Goal: Task Accomplishment & Management: Manage account settings

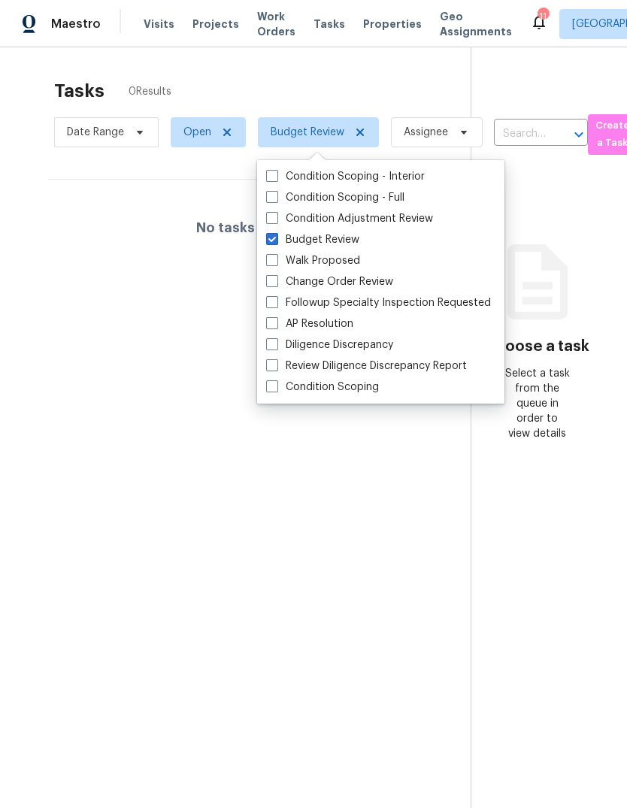
click at [160, 26] on span "Visits" at bounding box center [159, 24] width 31 height 15
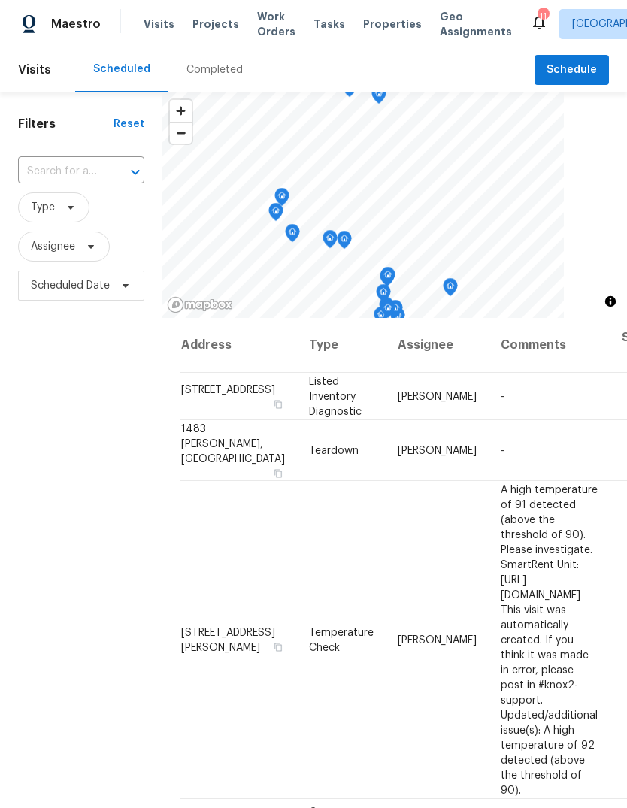
click at [220, 65] on div "Completed" at bounding box center [214, 69] width 56 height 15
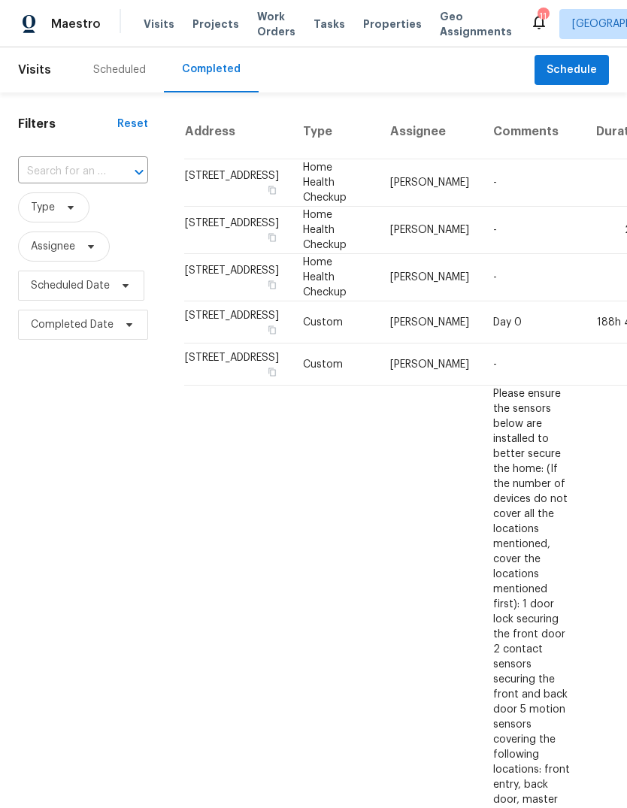
click at [386, 29] on span "Properties" at bounding box center [392, 24] width 59 height 15
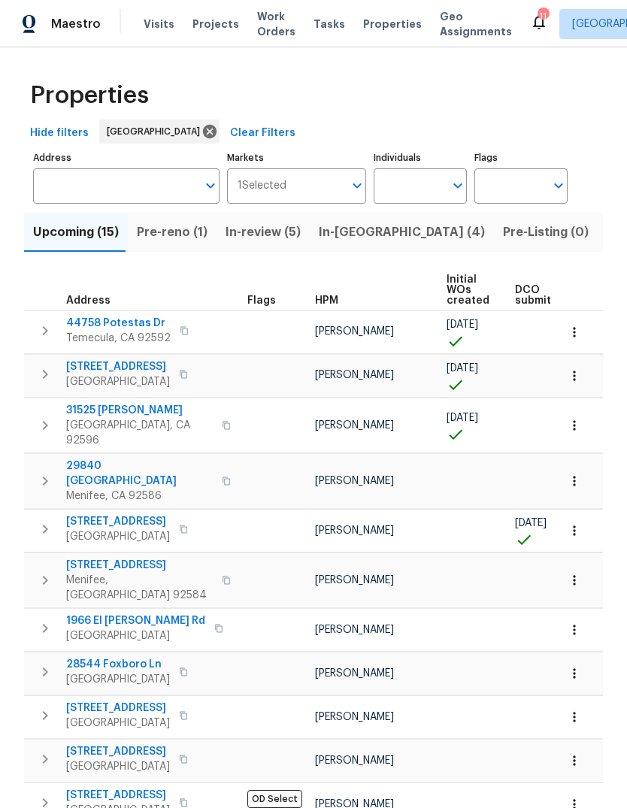
click at [180, 238] on span "Pre-reno (1)" at bounding box center [172, 232] width 71 height 21
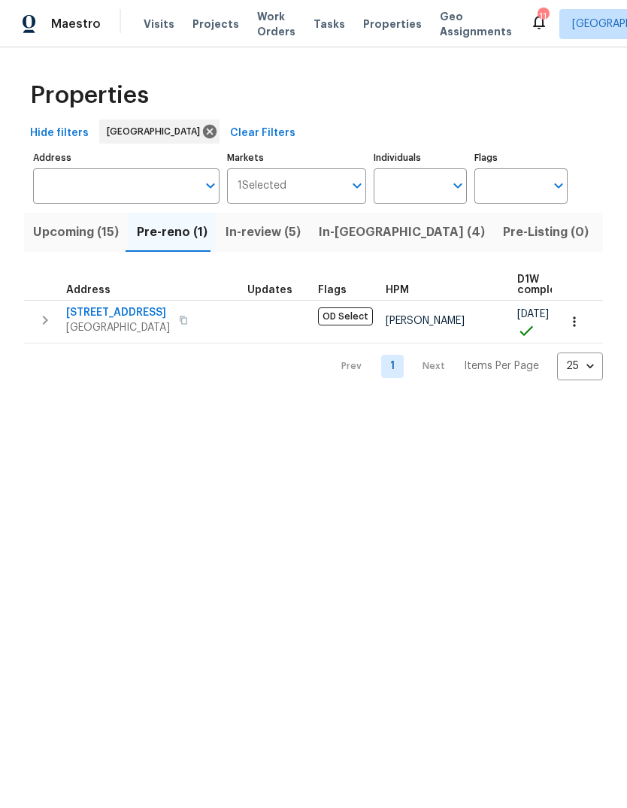
click at [90, 234] on span "Upcoming (15)" at bounding box center [76, 232] width 86 height 21
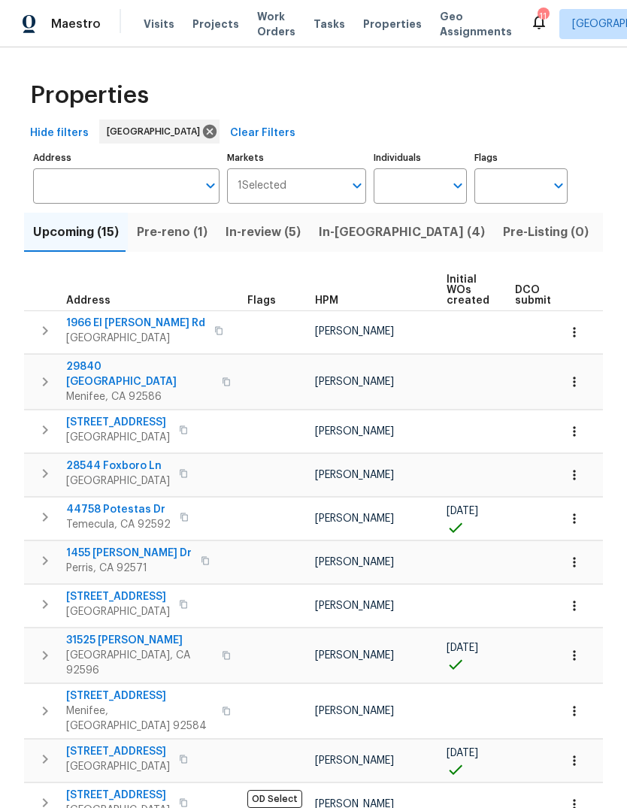
click at [389, 190] on input "Individuals" at bounding box center [409, 185] width 71 height 35
type input "[PERSON_NAME]"
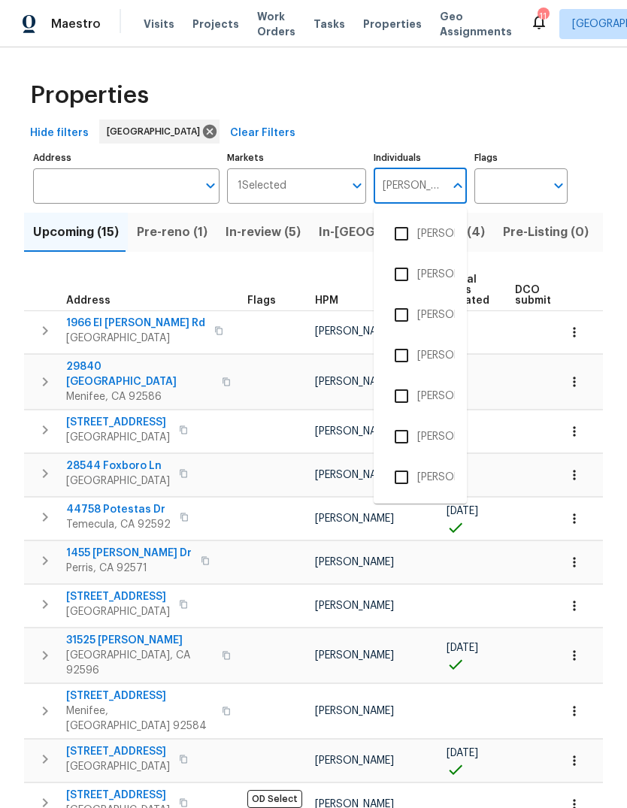
click at [437, 317] on li "[PERSON_NAME]" at bounding box center [420, 315] width 69 height 32
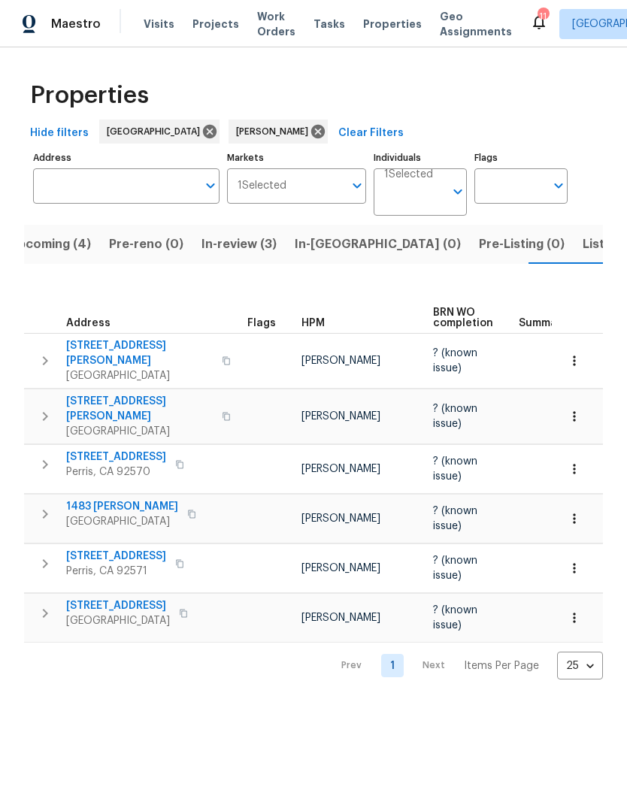
click at [156, 26] on span "Visits" at bounding box center [159, 24] width 31 height 15
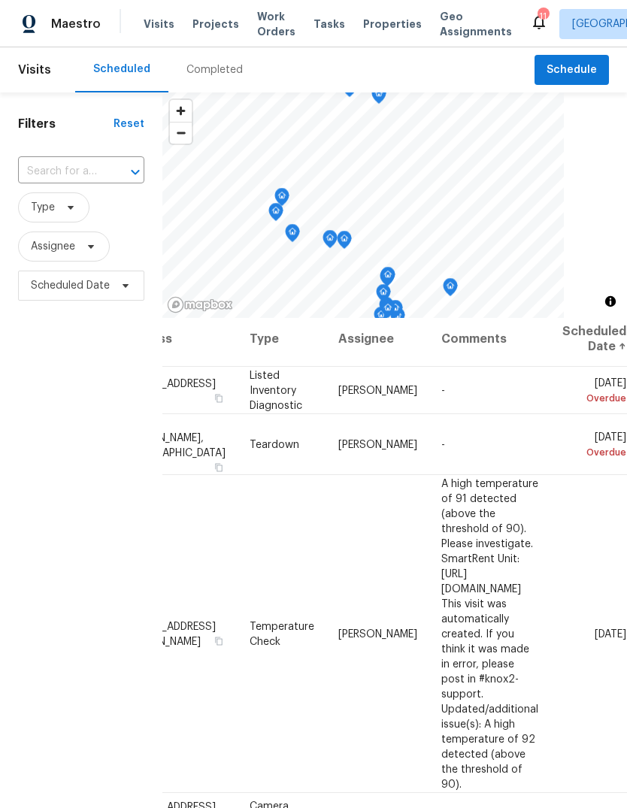
scroll to position [6, 125]
click at [0, 0] on icon at bounding box center [0, 0] width 0 height 0
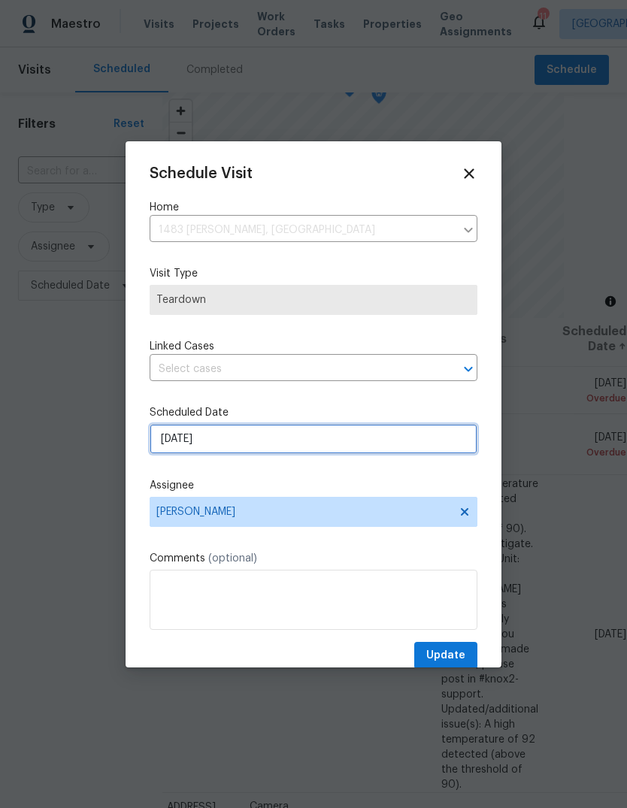
click at [256, 441] on input "[DATE]" at bounding box center [314, 439] width 328 height 30
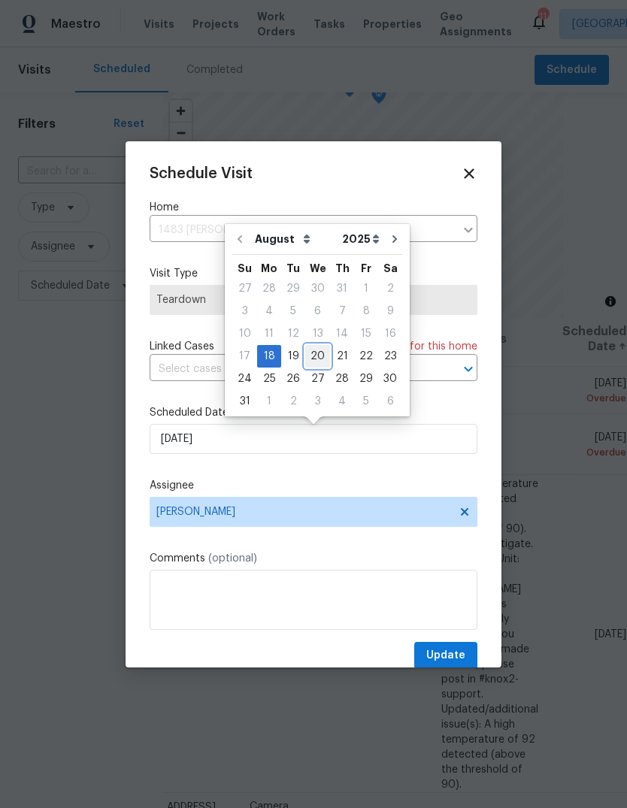
click at [318, 358] on div "20" at bounding box center [317, 356] width 25 height 21
type input "[DATE]"
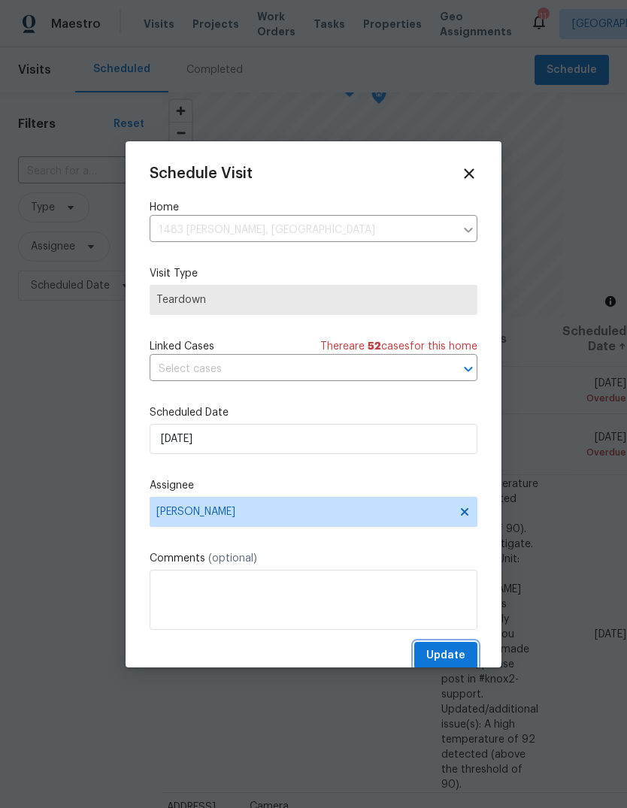
click at [461, 652] on span "Update" at bounding box center [445, 655] width 39 height 19
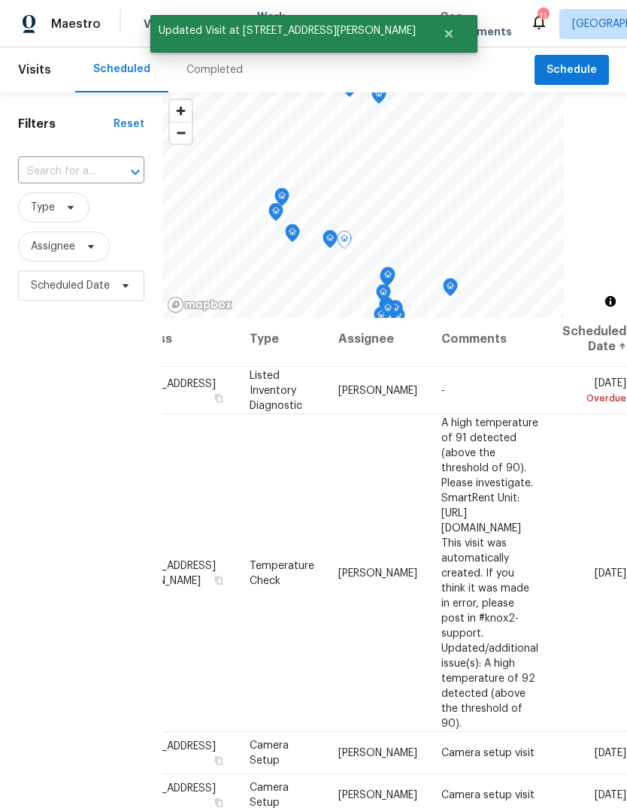
click at [0, 0] on icon at bounding box center [0, 0] width 0 height 0
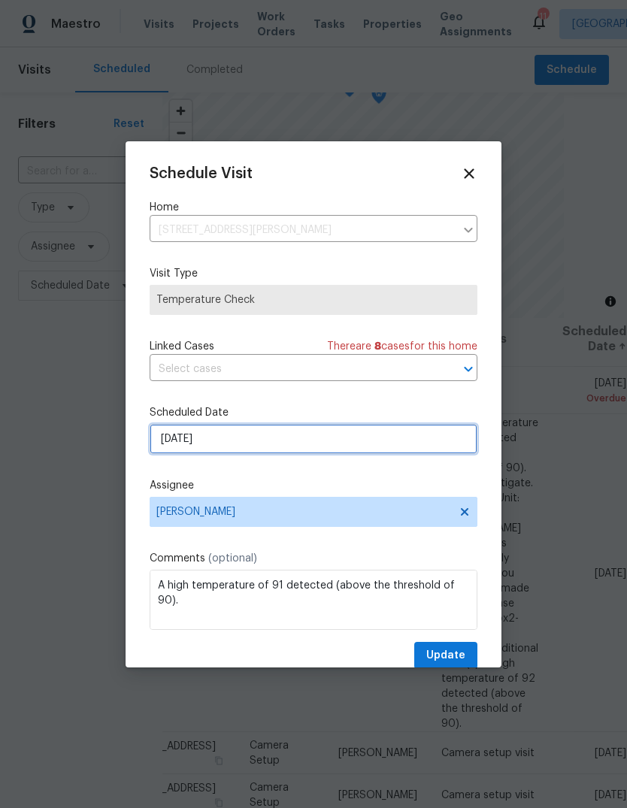
click at [265, 445] on input "[DATE]" at bounding box center [314, 439] width 328 height 30
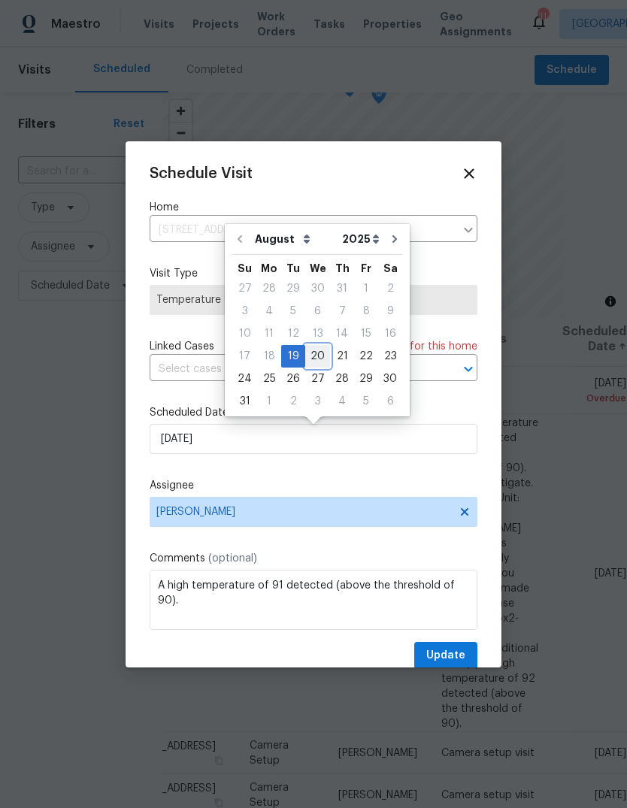
click at [319, 362] on div "20" at bounding box center [317, 356] width 25 height 21
type input "[DATE]"
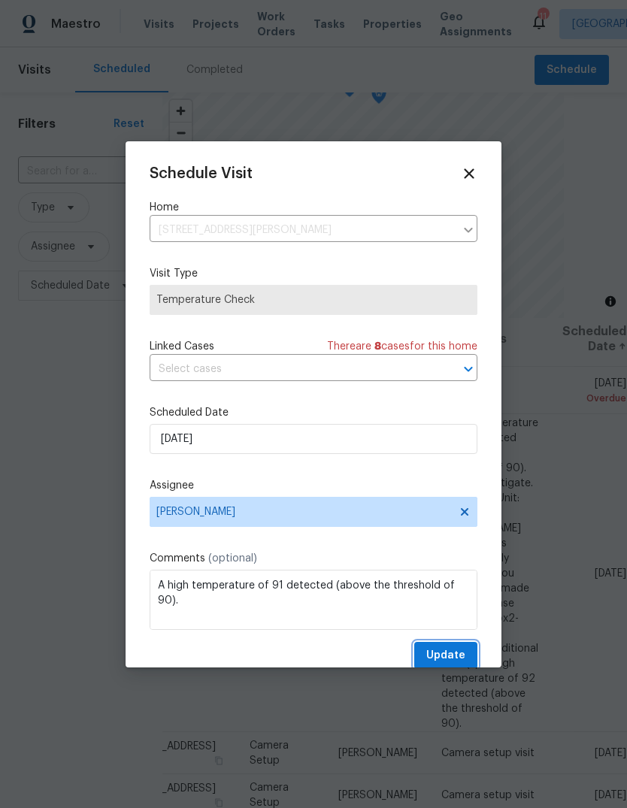
click at [465, 653] on button "Update" at bounding box center [445, 656] width 63 height 28
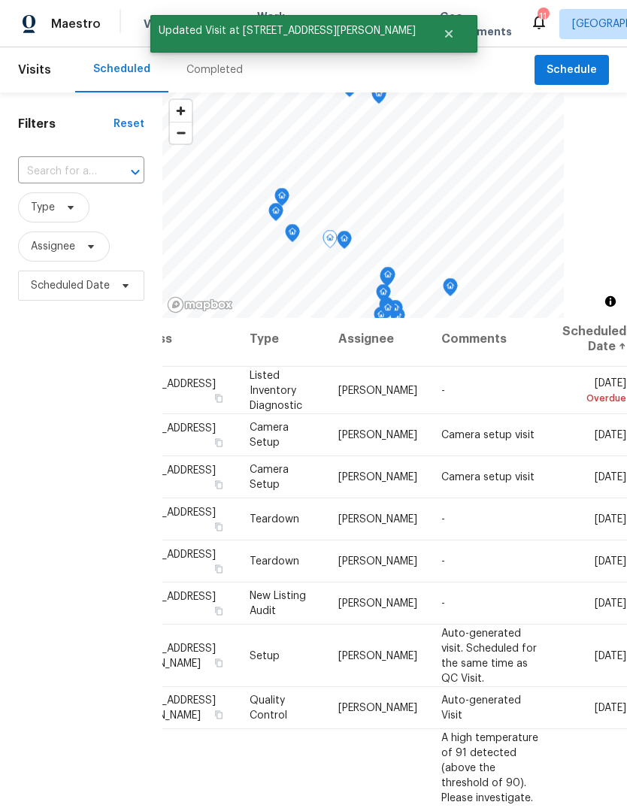
click at [0, 0] on icon at bounding box center [0, 0] width 0 height 0
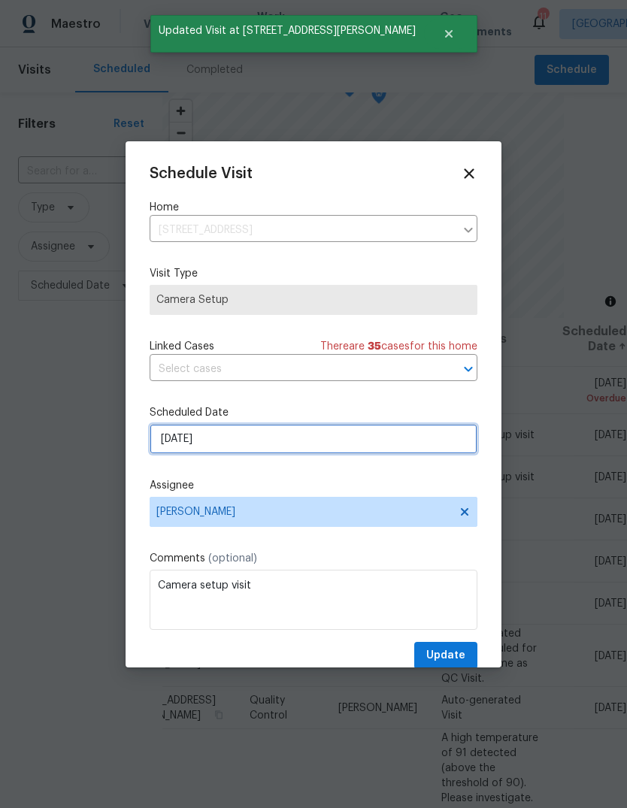
click at [273, 445] on input "[DATE]" at bounding box center [314, 439] width 328 height 30
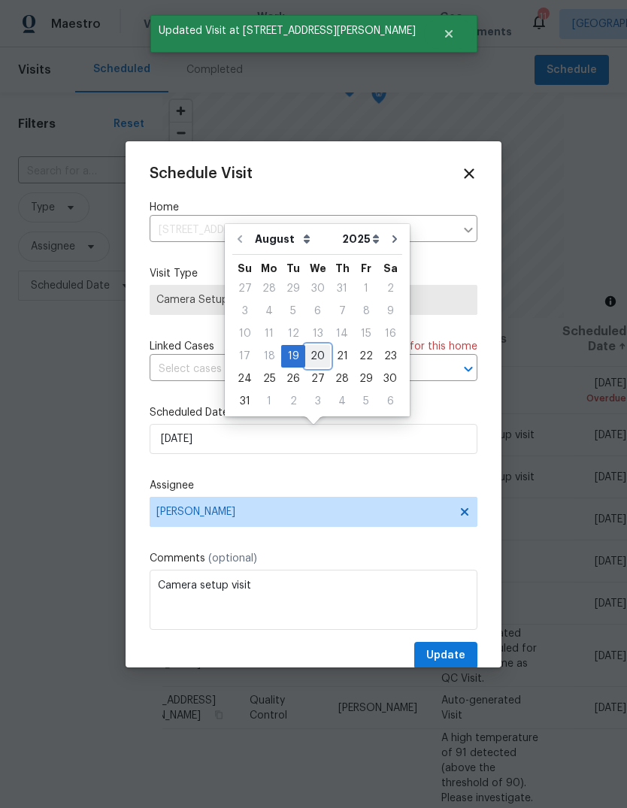
click at [319, 360] on div "20" at bounding box center [317, 356] width 25 height 21
type input "[DATE]"
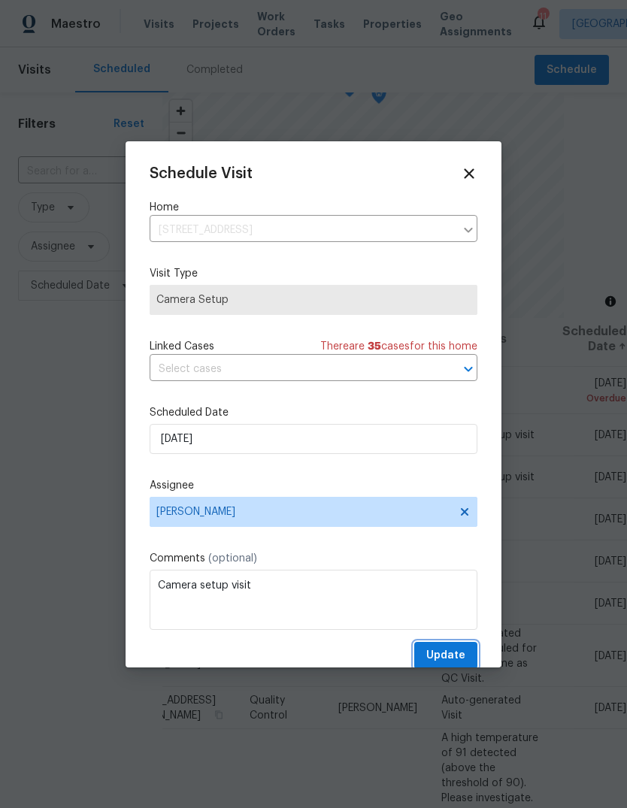
click at [464, 656] on span "Update" at bounding box center [445, 655] width 39 height 19
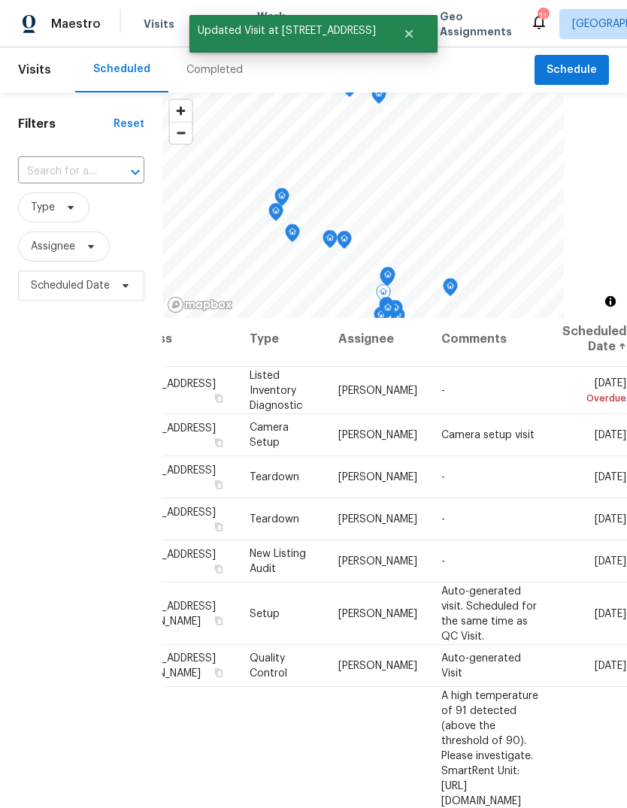
click at [0, 0] on icon at bounding box center [0, 0] width 0 height 0
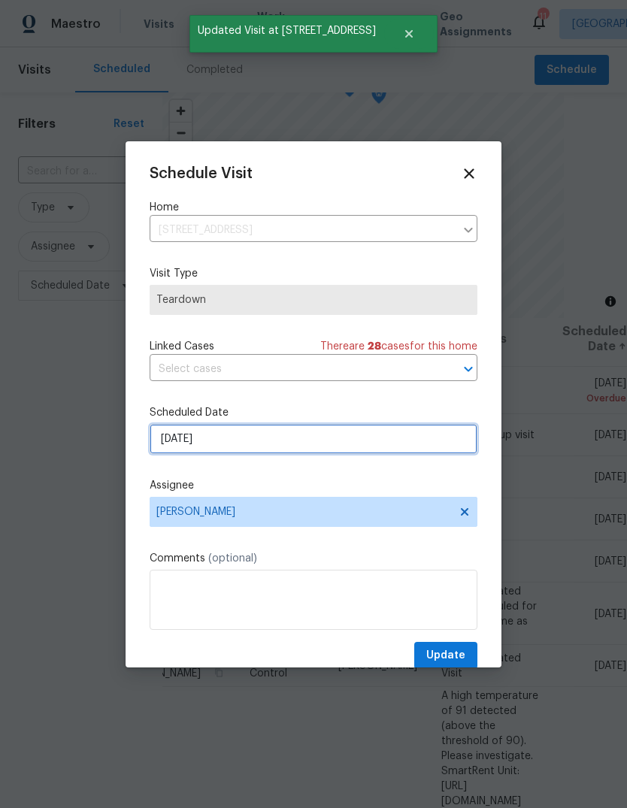
click at [270, 438] on input "[DATE]" at bounding box center [314, 439] width 328 height 30
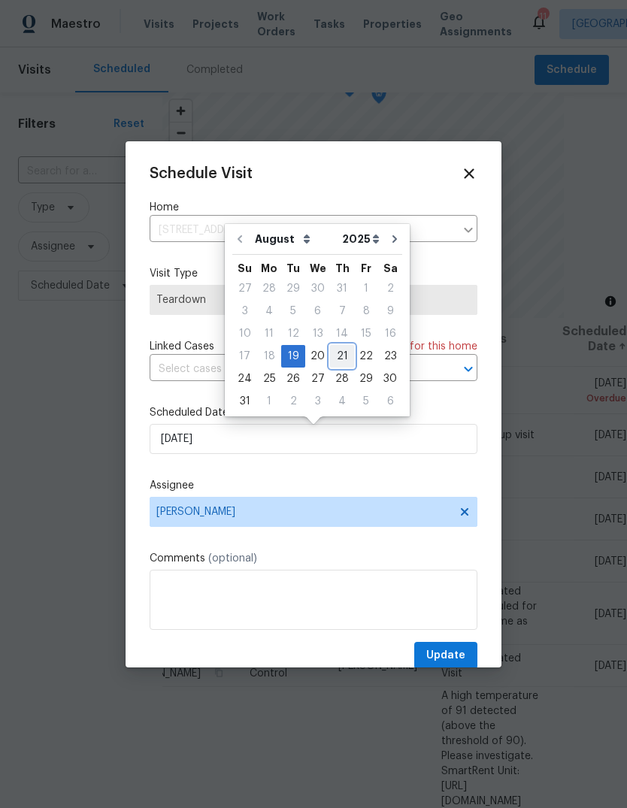
click at [330, 362] on div "21" at bounding box center [342, 356] width 24 height 21
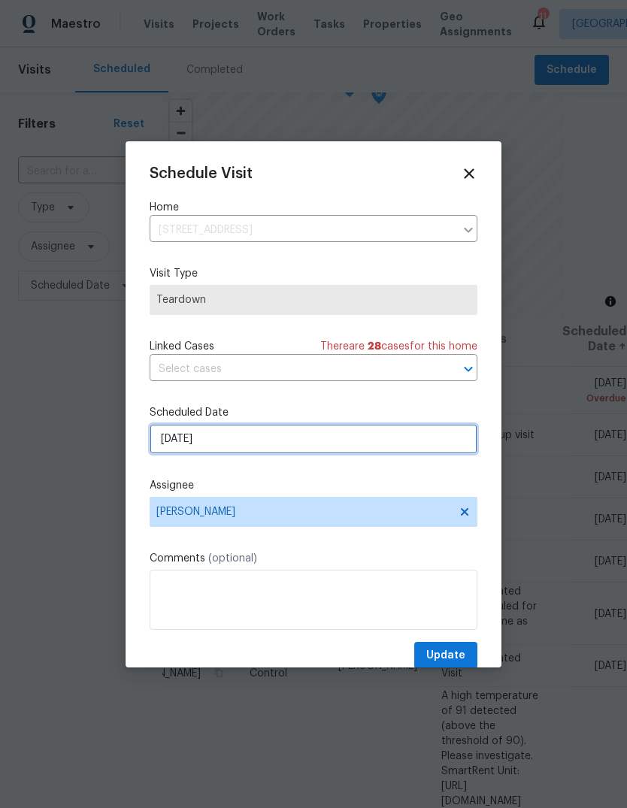
click at [294, 441] on input "[DATE]" at bounding box center [314, 439] width 328 height 30
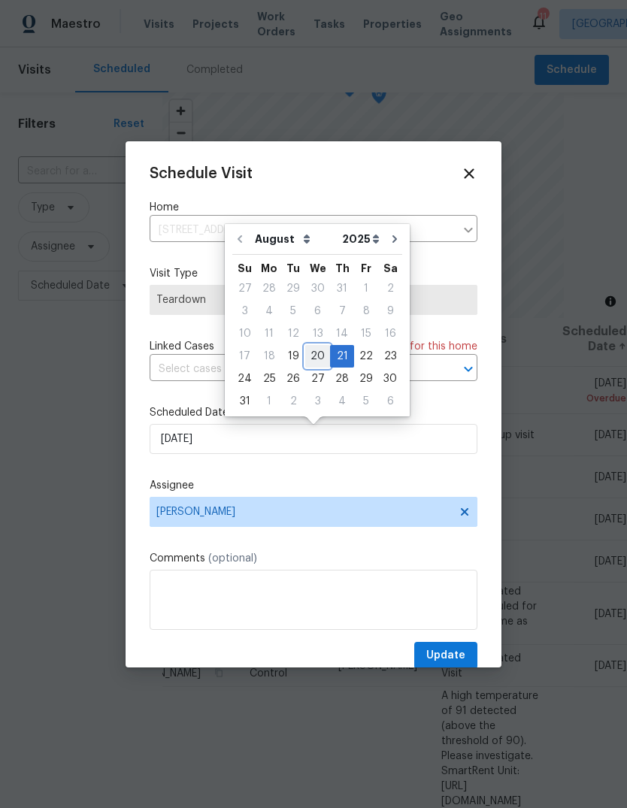
click at [312, 357] on div "20" at bounding box center [317, 356] width 25 height 21
type input "[DATE]"
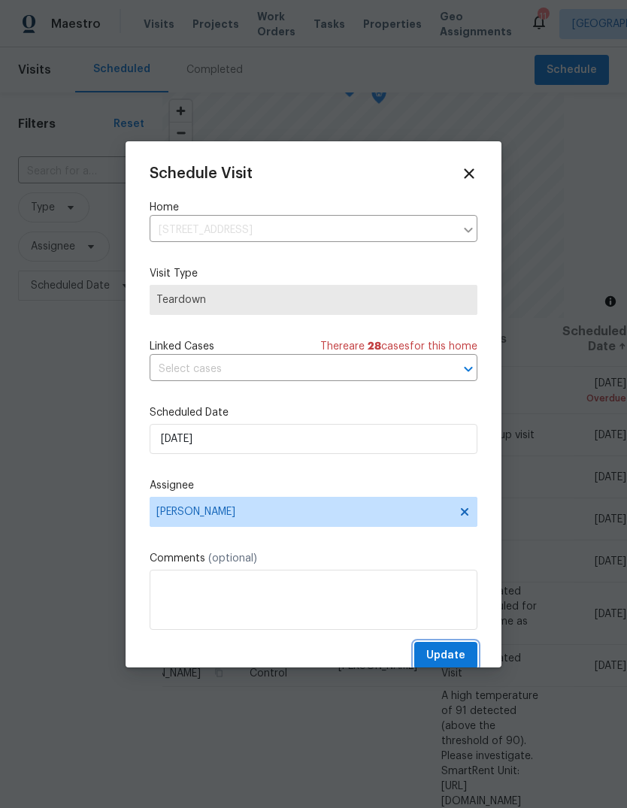
click at [450, 653] on span "Update" at bounding box center [445, 655] width 39 height 19
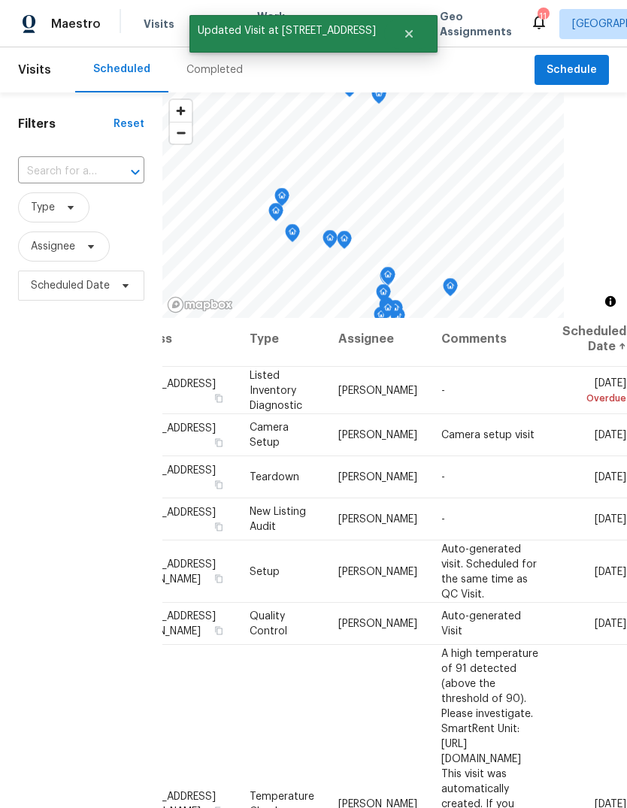
click at [0, 0] on icon at bounding box center [0, 0] width 0 height 0
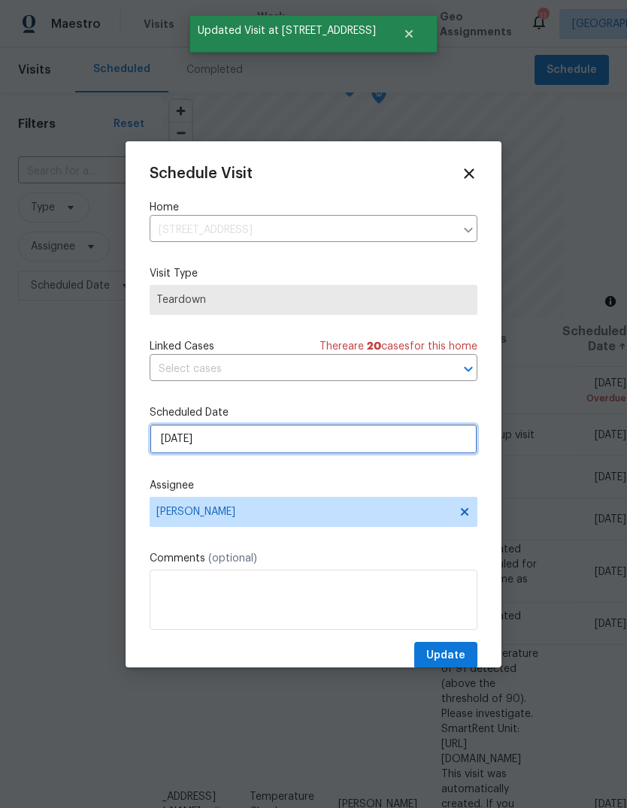
click at [269, 429] on input "[DATE]" at bounding box center [314, 439] width 328 height 30
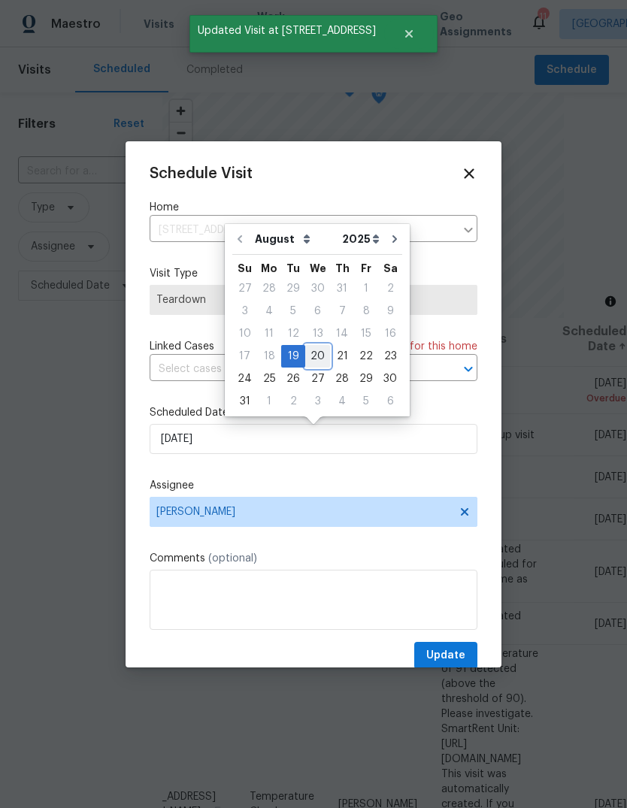
click at [319, 355] on div "20" at bounding box center [317, 356] width 25 height 21
type input "[DATE]"
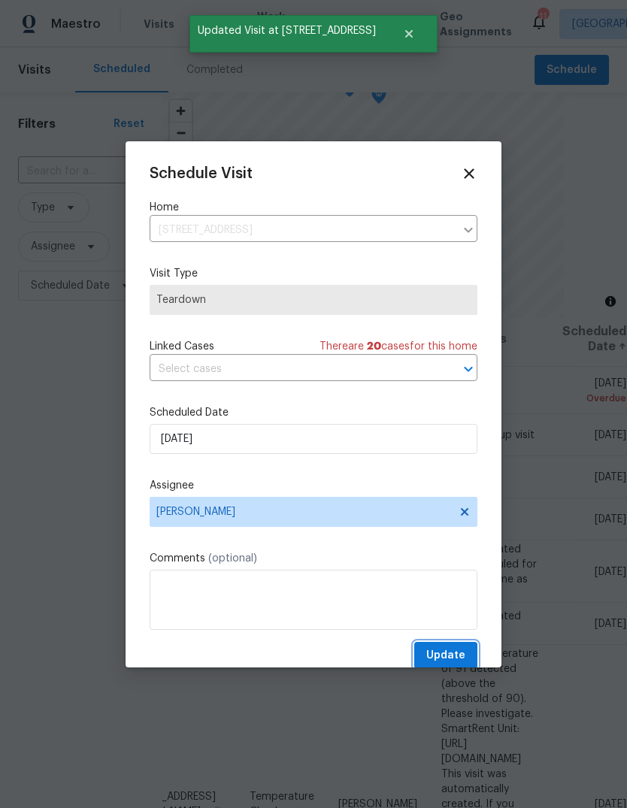
click at [457, 653] on span "Update" at bounding box center [445, 655] width 39 height 19
